Goal: Task Accomplishment & Management: Complete application form

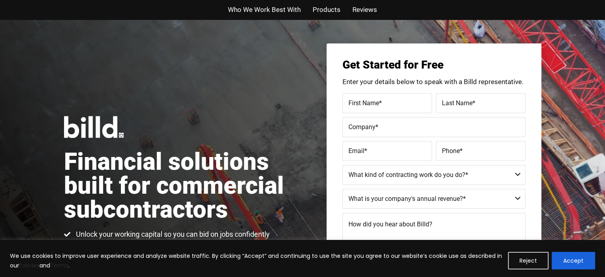
click at [388, 104] on label "First Name *" at bounding box center [388, 103] width 78 height 12
click at [388, 104] on input "First Name *" at bounding box center [388, 103] width 90 height 20
type input "Erfan"
click at [466, 98] on label "Last Name *" at bounding box center [481, 103] width 78 height 12
click at [466, 98] on input "Last Name *" at bounding box center [481, 103] width 90 height 20
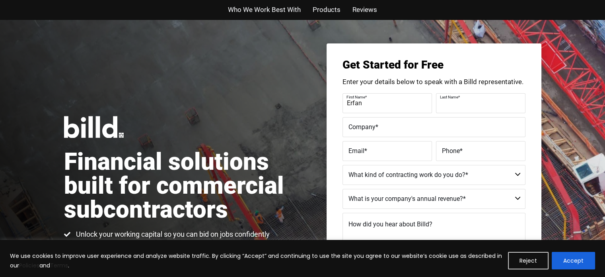
type input "[PERSON_NAME]"
click at [387, 125] on label "Company *" at bounding box center [434, 127] width 171 height 12
click at [387, 125] on input "Company *" at bounding box center [434, 127] width 183 height 20
click at [379, 126] on label "Company *" at bounding box center [433, 121] width 173 height 12
click at [379, 126] on input "[PERSON_NAME] Laands" at bounding box center [434, 127] width 183 height 20
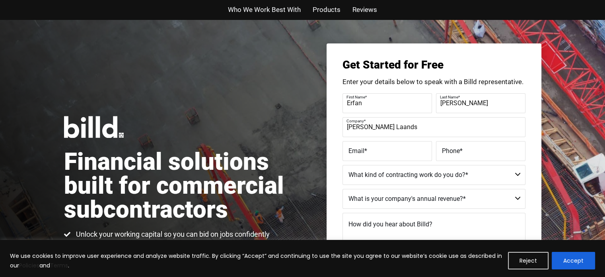
click at [379, 126] on label "Company *" at bounding box center [433, 121] width 173 height 12
click at [379, 126] on input "[PERSON_NAME] Laands" at bounding box center [434, 127] width 183 height 20
click at [388, 123] on label "Company *" at bounding box center [433, 121] width 173 height 12
click at [388, 123] on input "[PERSON_NAME] Lands" at bounding box center [434, 127] width 183 height 20
click at [388, 127] on input "[PERSON_NAME] Lands" at bounding box center [434, 127] width 183 height 20
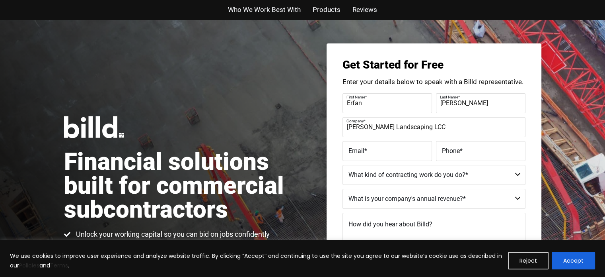
type input "[PERSON_NAME] Landscaping LCC"
click at [392, 150] on label "Email *" at bounding box center [388, 151] width 78 height 12
click at [392, 150] on input "Email *" at bounding box center [388, 151] width 90 height 20
type input "[EMAIL_ADDRESS][DOMAIN_NAME]"
click at [446, 154] on span "Phone" at bounding box center [451, 150] width 18 height 8
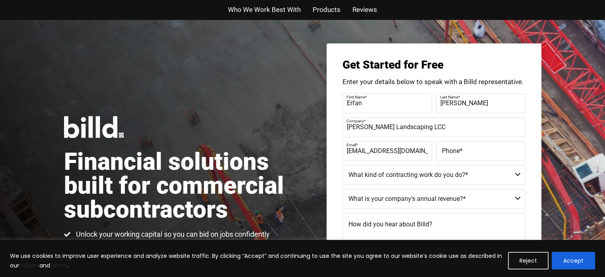
click at [446, 154] on input "Phone *" at bounding box center [481, 151] width 90 height 20
type input "[PHONE_NUMBER]"
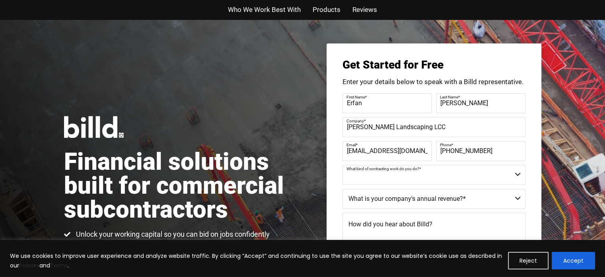
click at [515, 175] on select "Commercial Commercial and Residential Residential Not a Contractor" at bounding box center [434, 175] width 183 height 20
select select "Commercial and Residential"
click at [343, 165] on select "Commercial Commercial and Residential Residential Not a Contractor" at bounding box center [434, 175] width 183 height 20
